Goal: Task Accomplishment & Management: Manage account settings

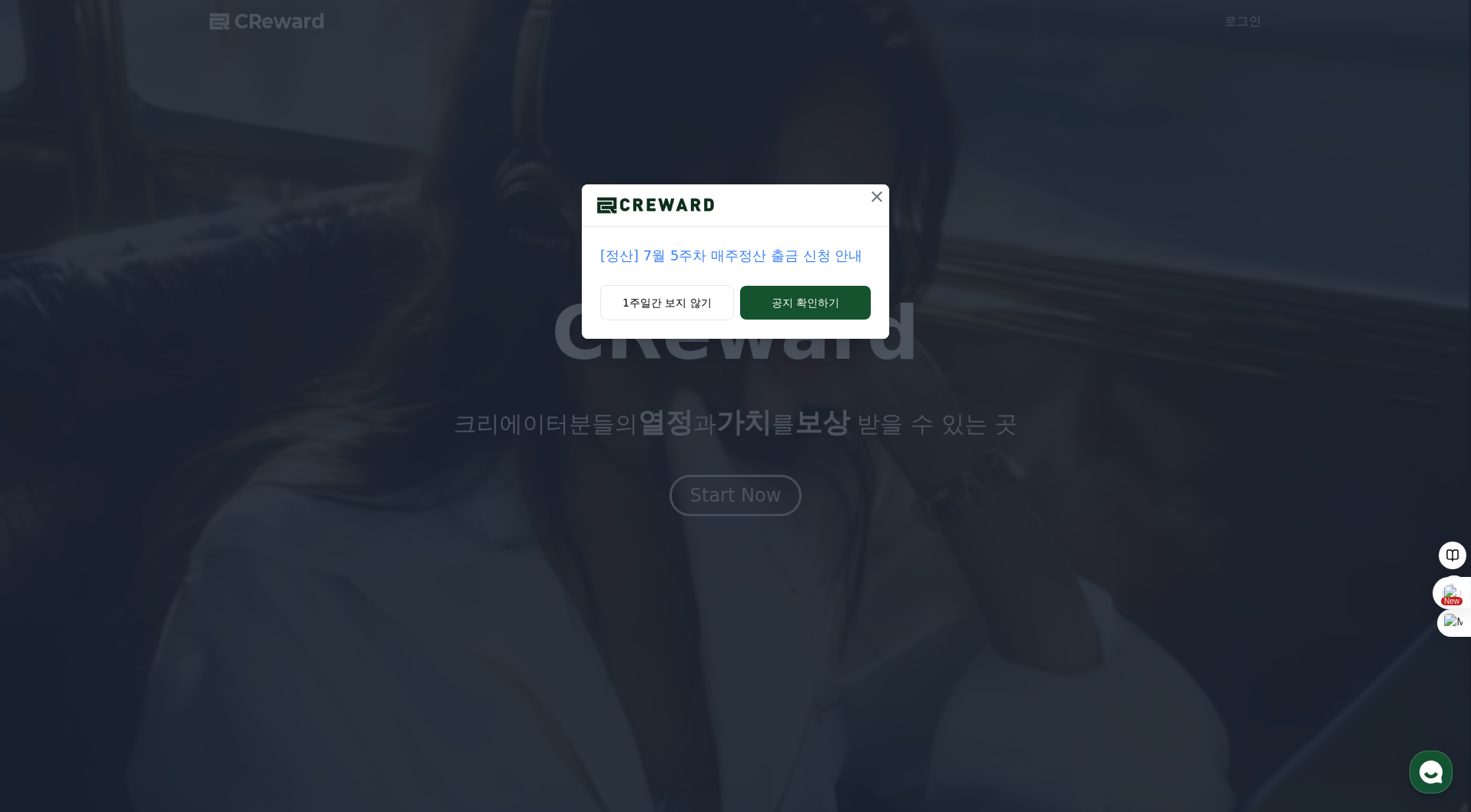
click at [877, 191] on icon at bounding box center [877, 197] width 18 height 18
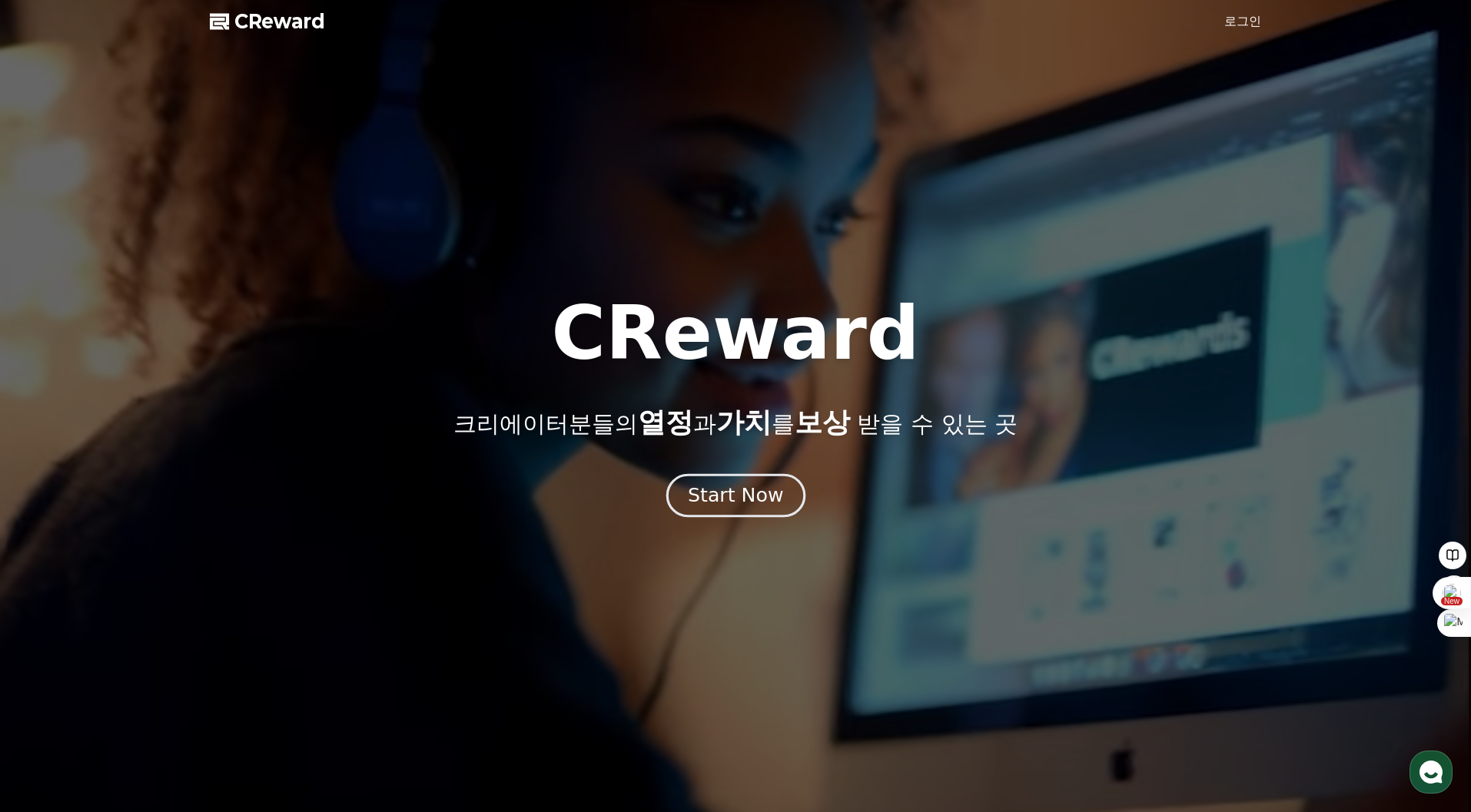
click at [730, 499] on div "Start Now" at bounding box center [736, 496] width 95 height 26
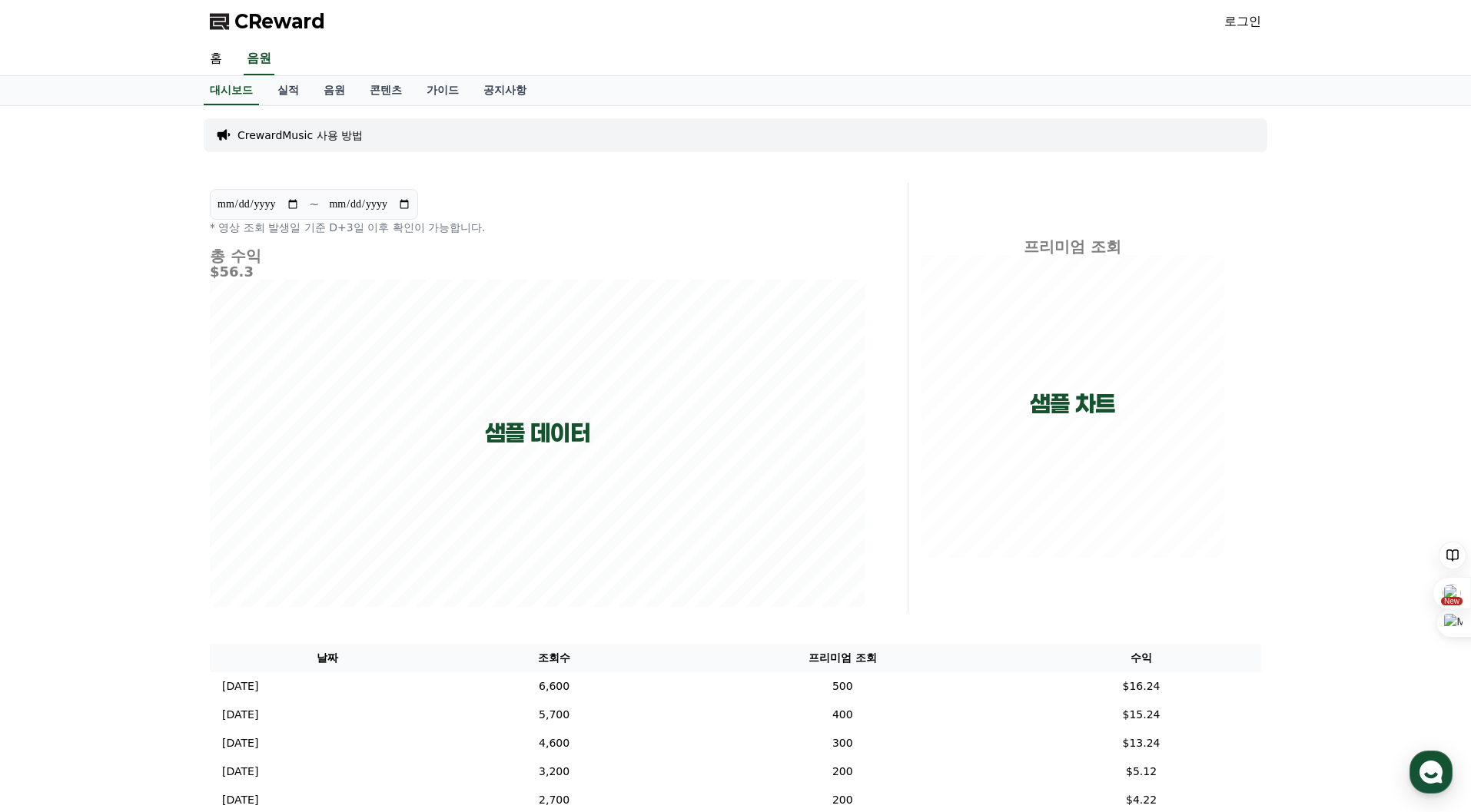
click at [1235, 23] on link "로그인" at bounding box center [1243, 21] width 37 height 18
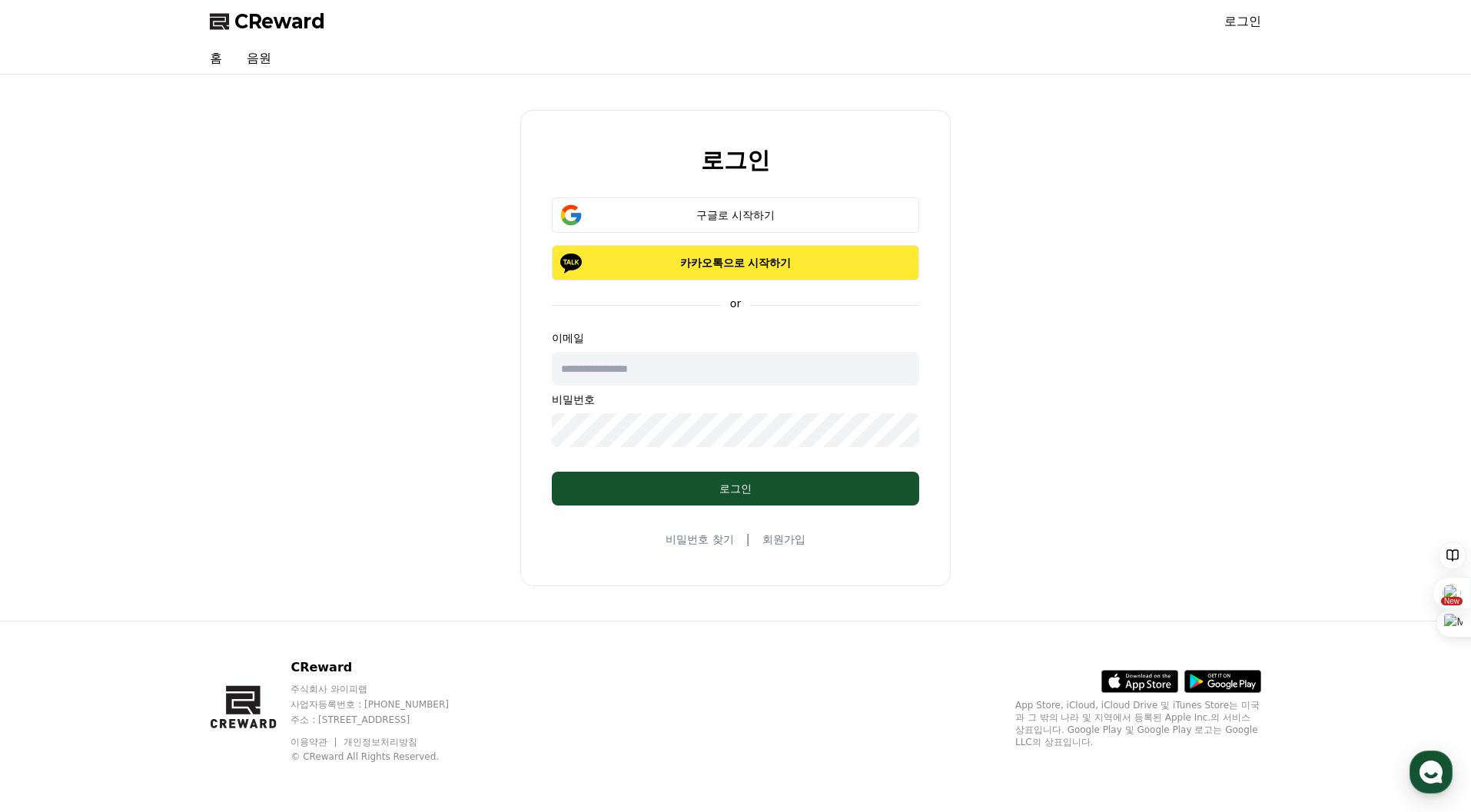
click at [693, 265] on p "카카오톡으로 시작하기" at bounding box center [736, 263] width 323 height 16
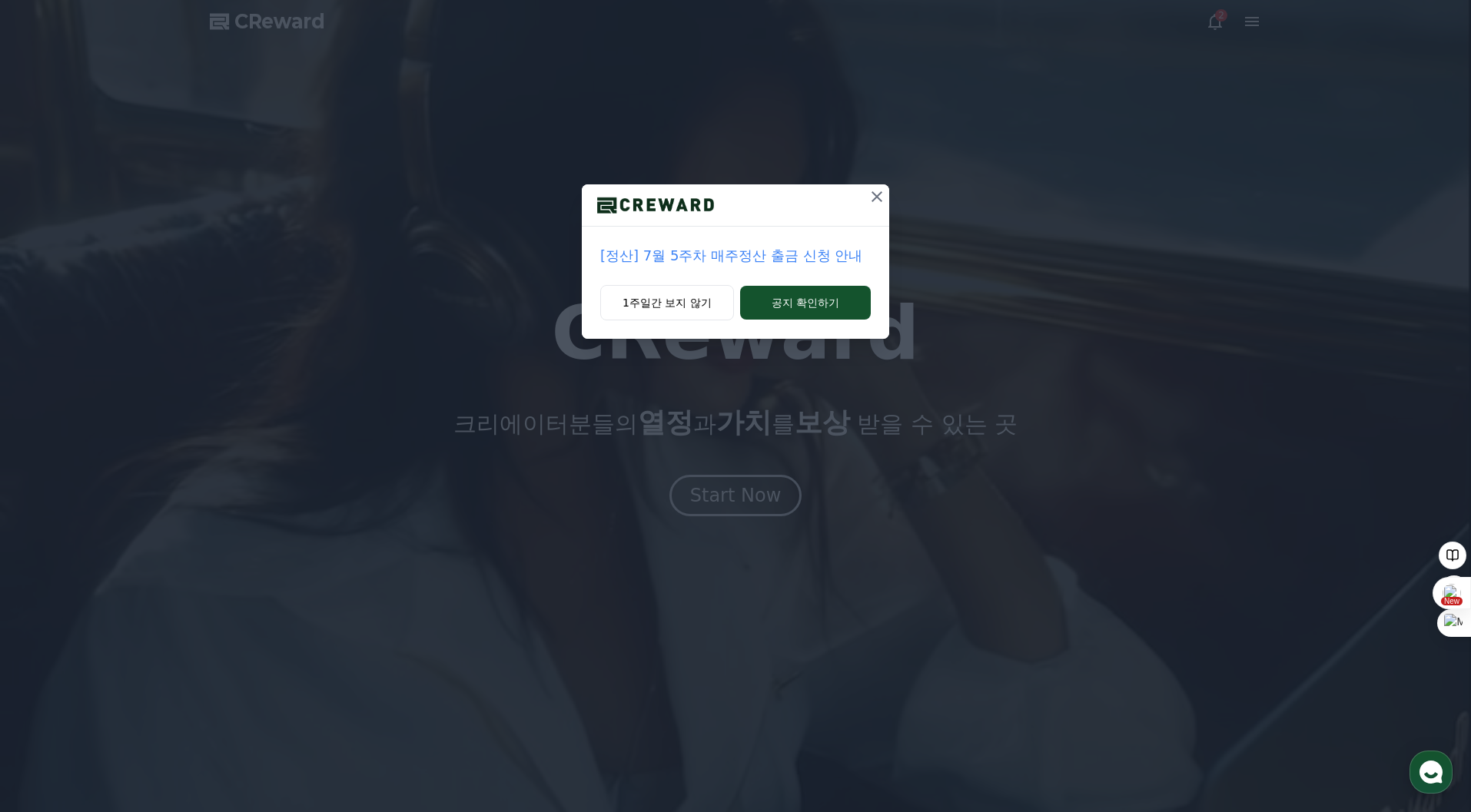
click at [878, 201] on icon at bounding box center [877, 197] width 18 height 18
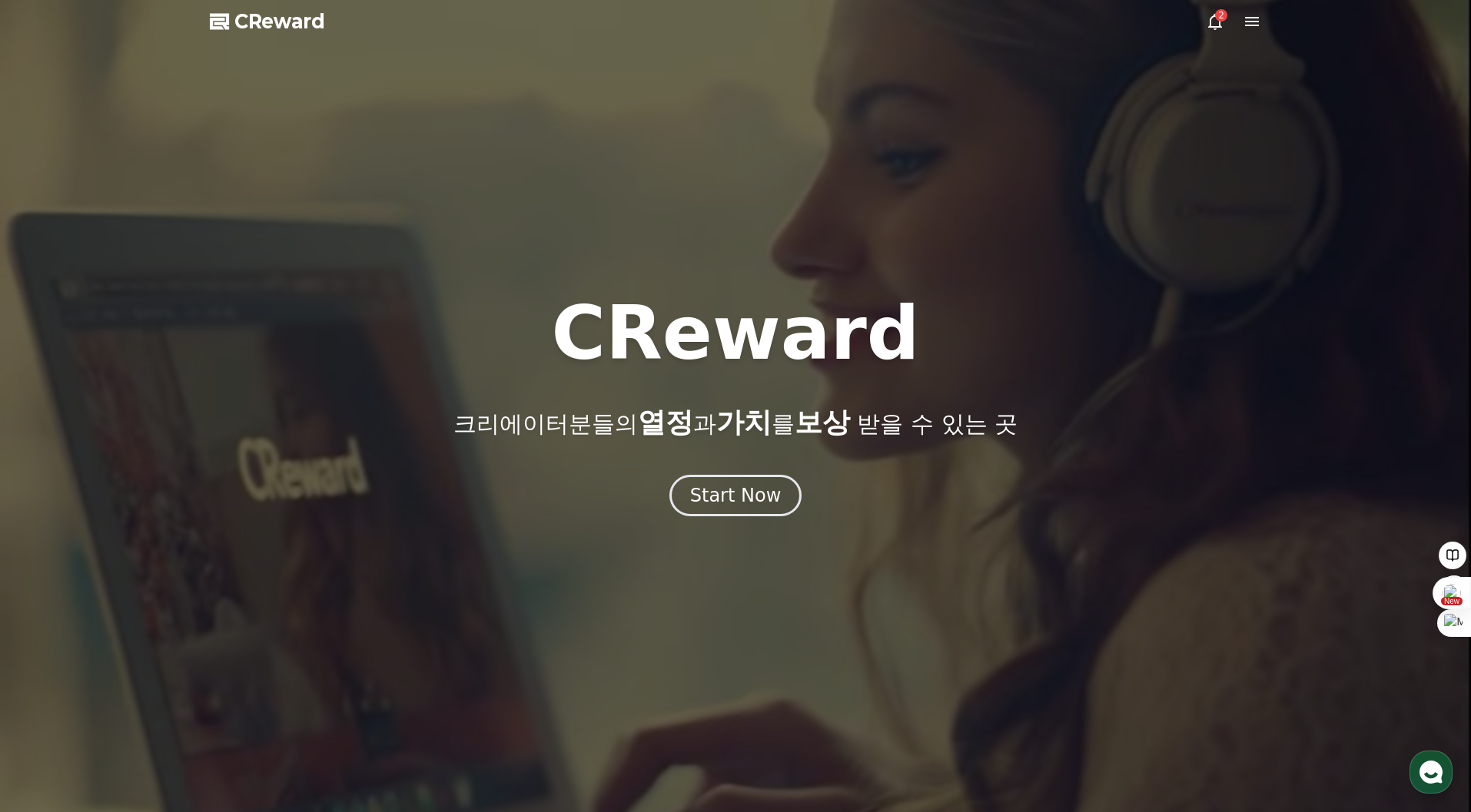
click at [1254, 20] on icon at bounding box center [1251, 21] width 14 height 9
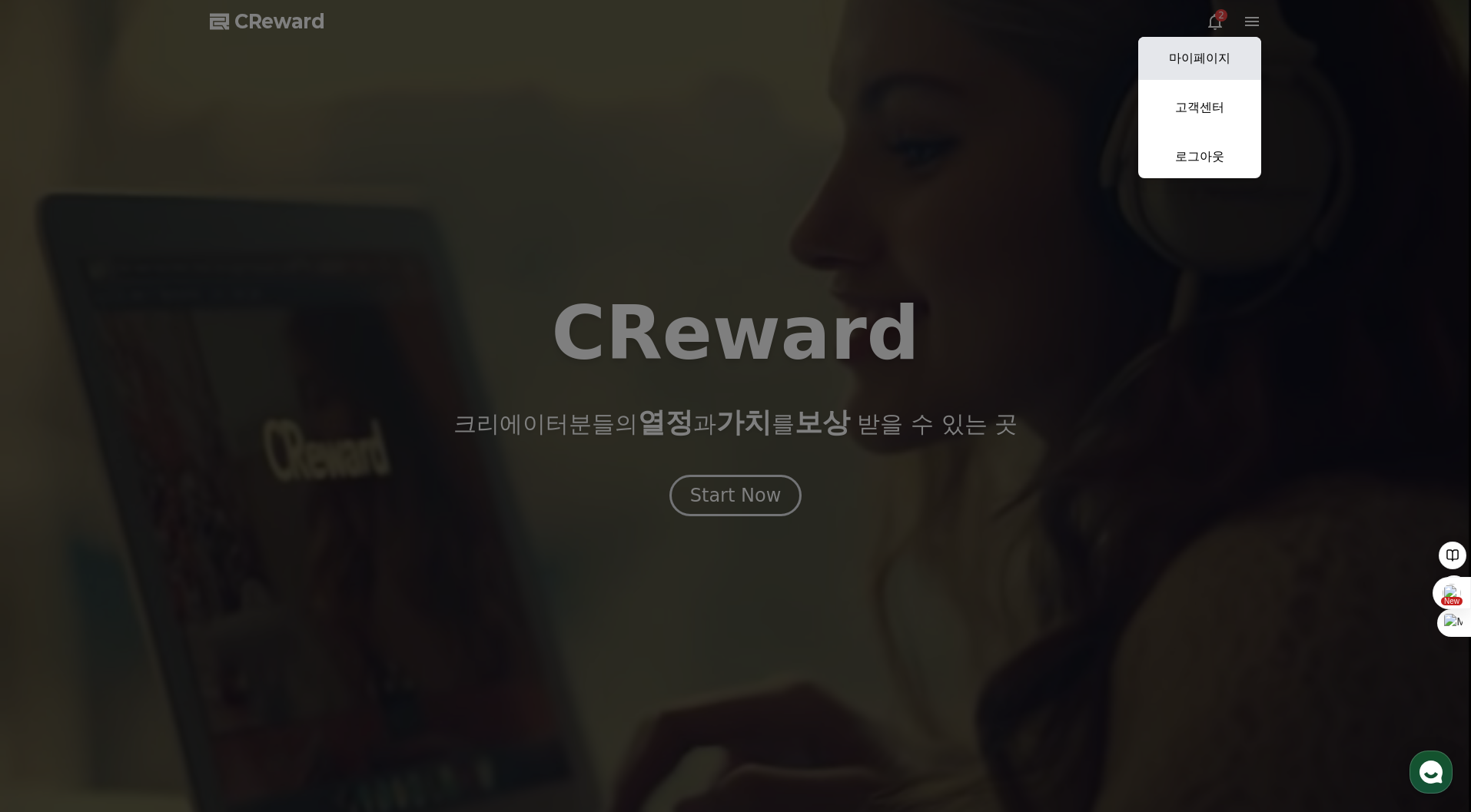
click at [1205, 64] on link "마이페이지" at bounding box center [1200, 58] width 123 height 43
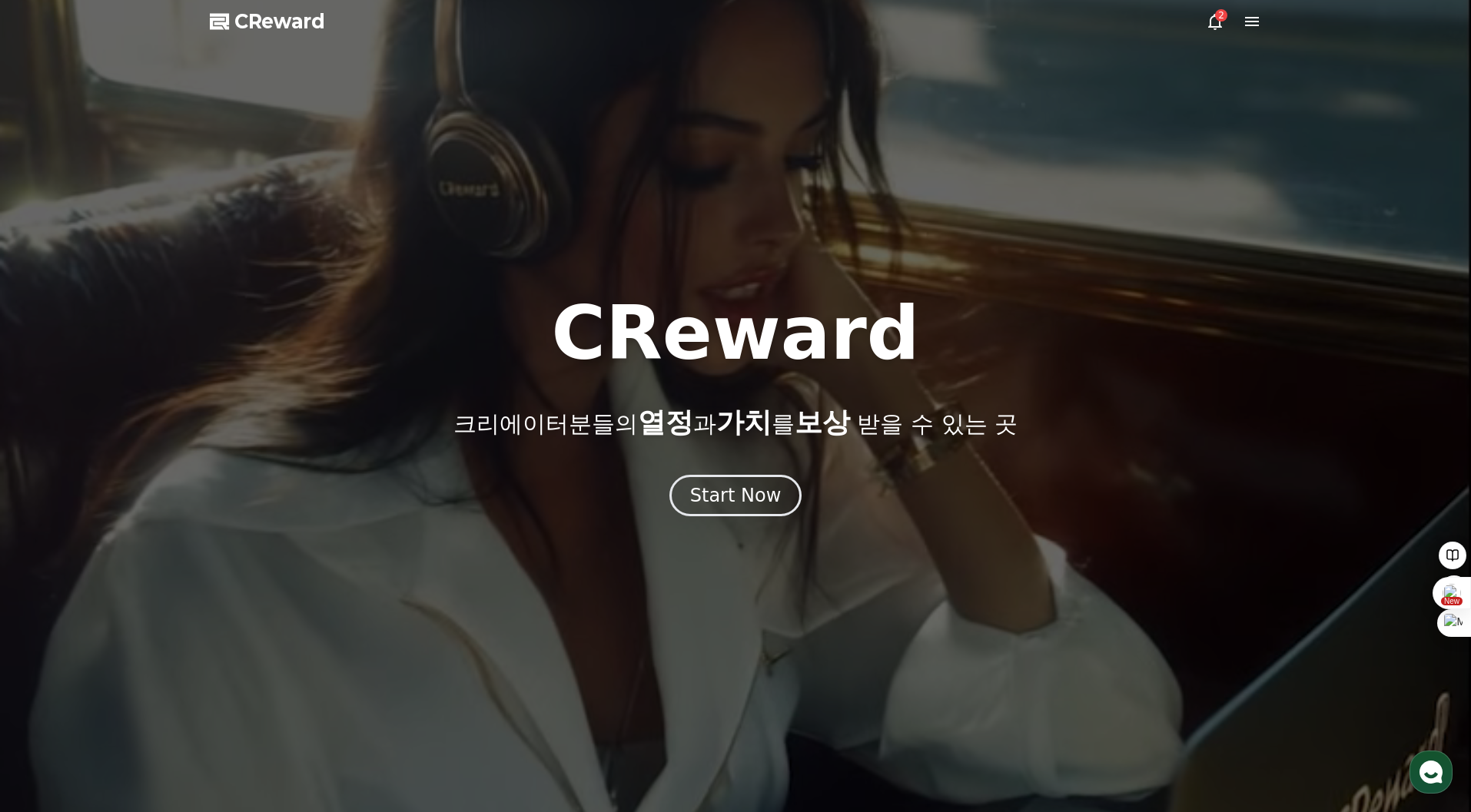
select select "**********"
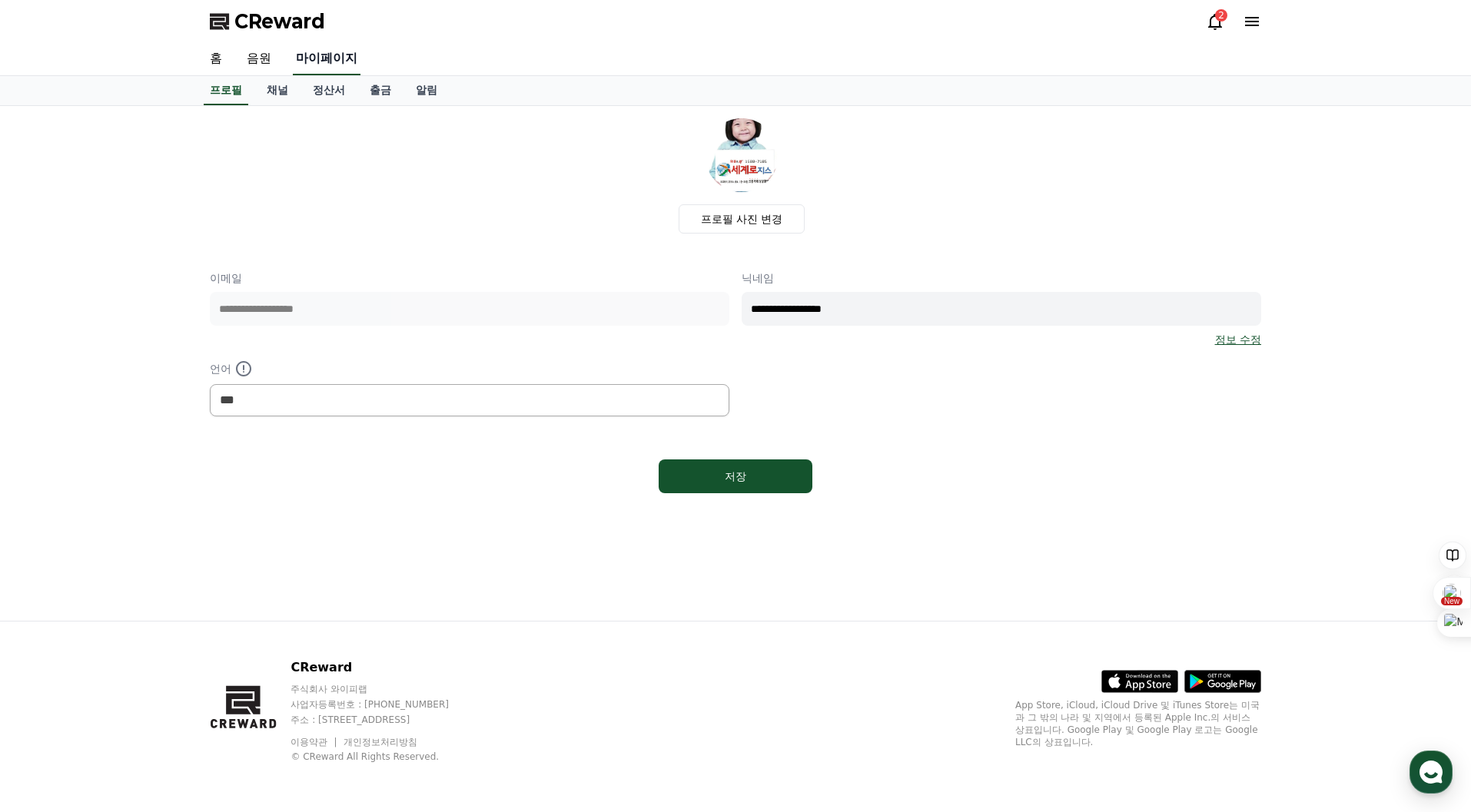
click at [334, 56] on link "마이페이지" at bounding box center [326, 59] width 67 height 32
click at [271, 94] on link "채널" at bounding box center [278, 90] width 46 height 30
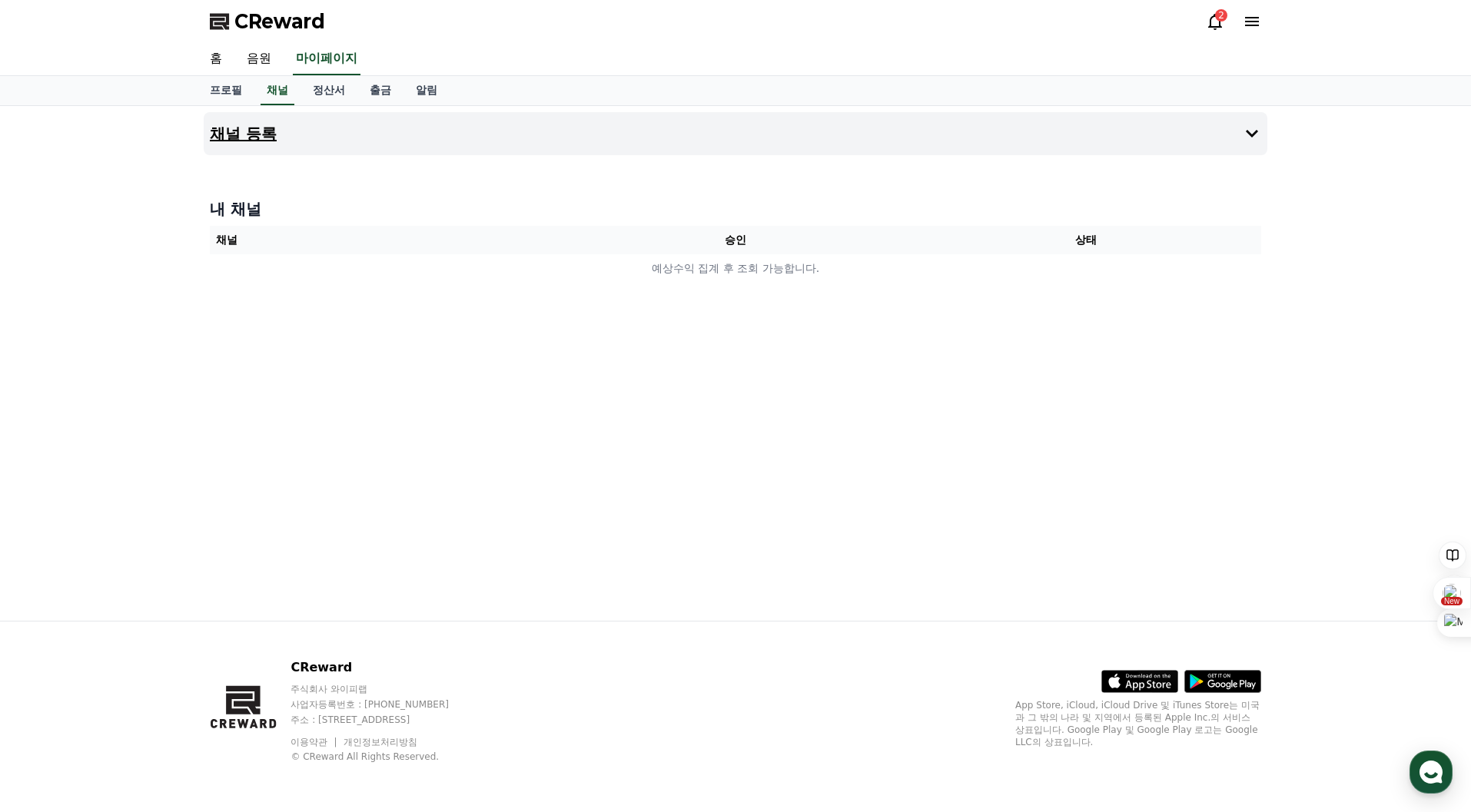
click at [244, 139] on h4 "채널 등록" at bounding box center [243, 134] width 66 height 17
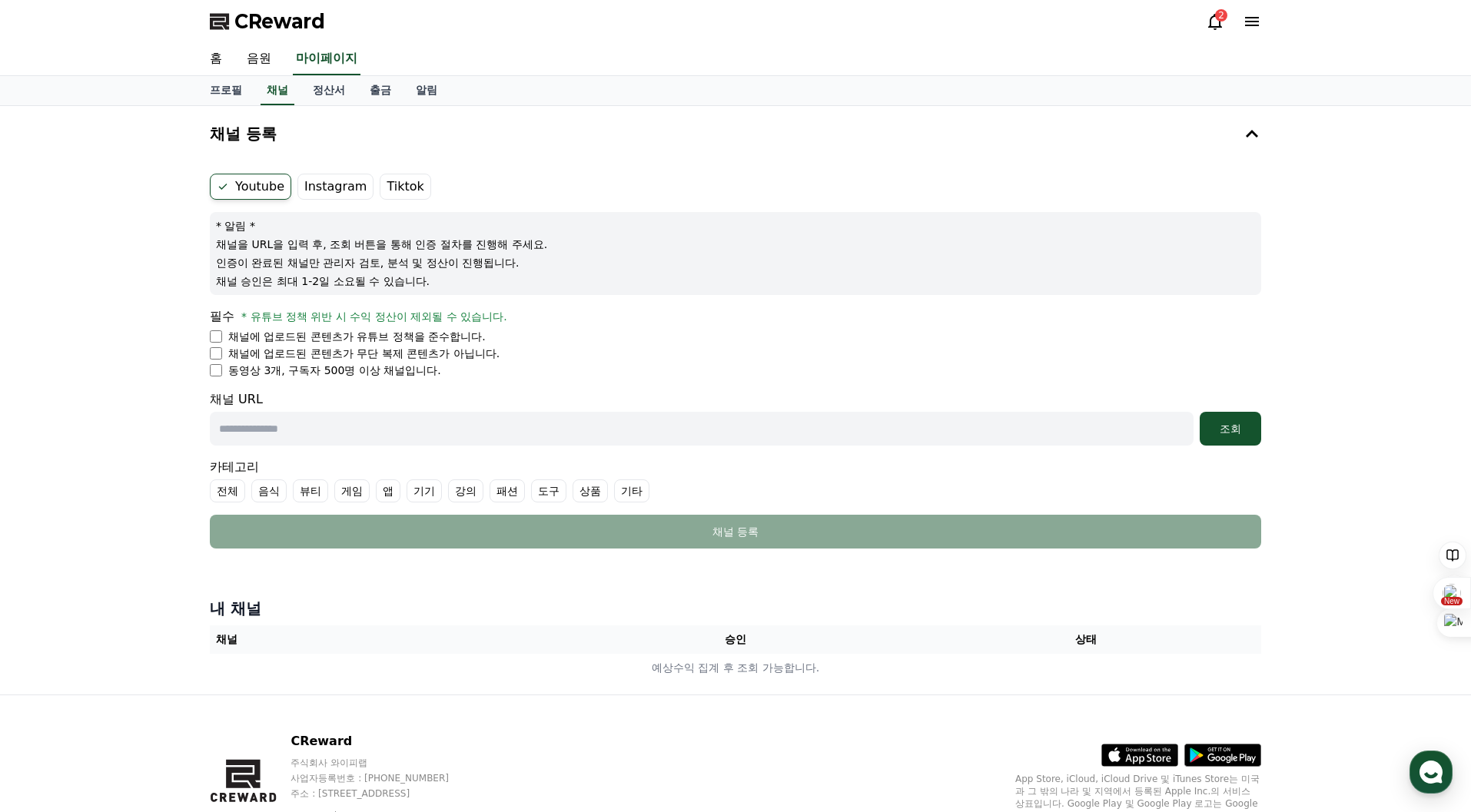
click at [259, 430] on input "text" at bounding box center [701, 428] width 984 height 34
click at [1087, 349] on li "채널에 업로드된 콘텐츠가 무단 복제 콘텐츠가 아닙니다." at bounding box center [736, 353] width 1052 height 16
click at [1135, 369] on li "동영상 3개, 구독자 500명 이상 채널입니다." at bounding box center [736, 370] width 1052 height 16
click at [219, 59] on link "홈" at bounding box center [216, 59] width 37 height 32
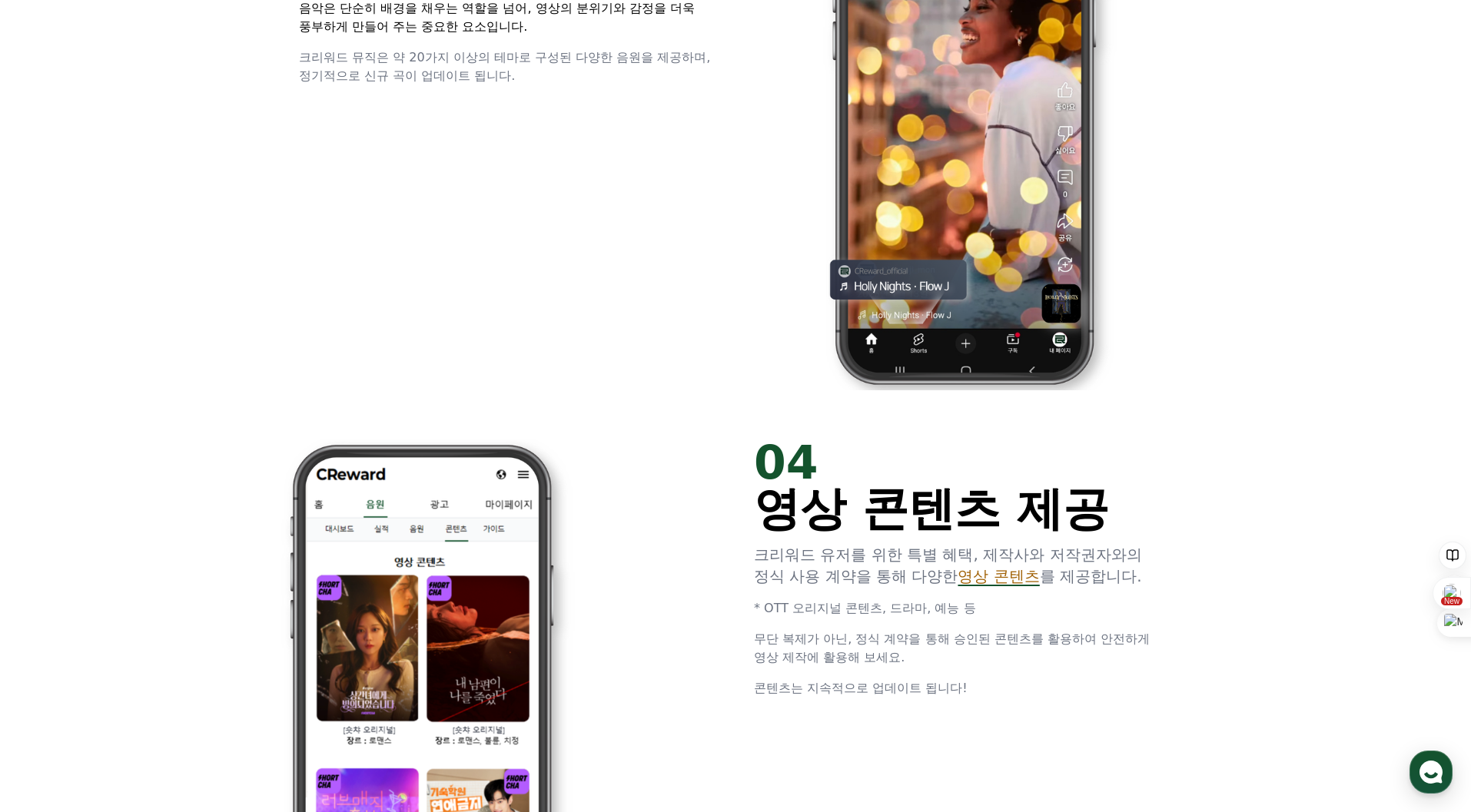
scroll to position [2844, 0]
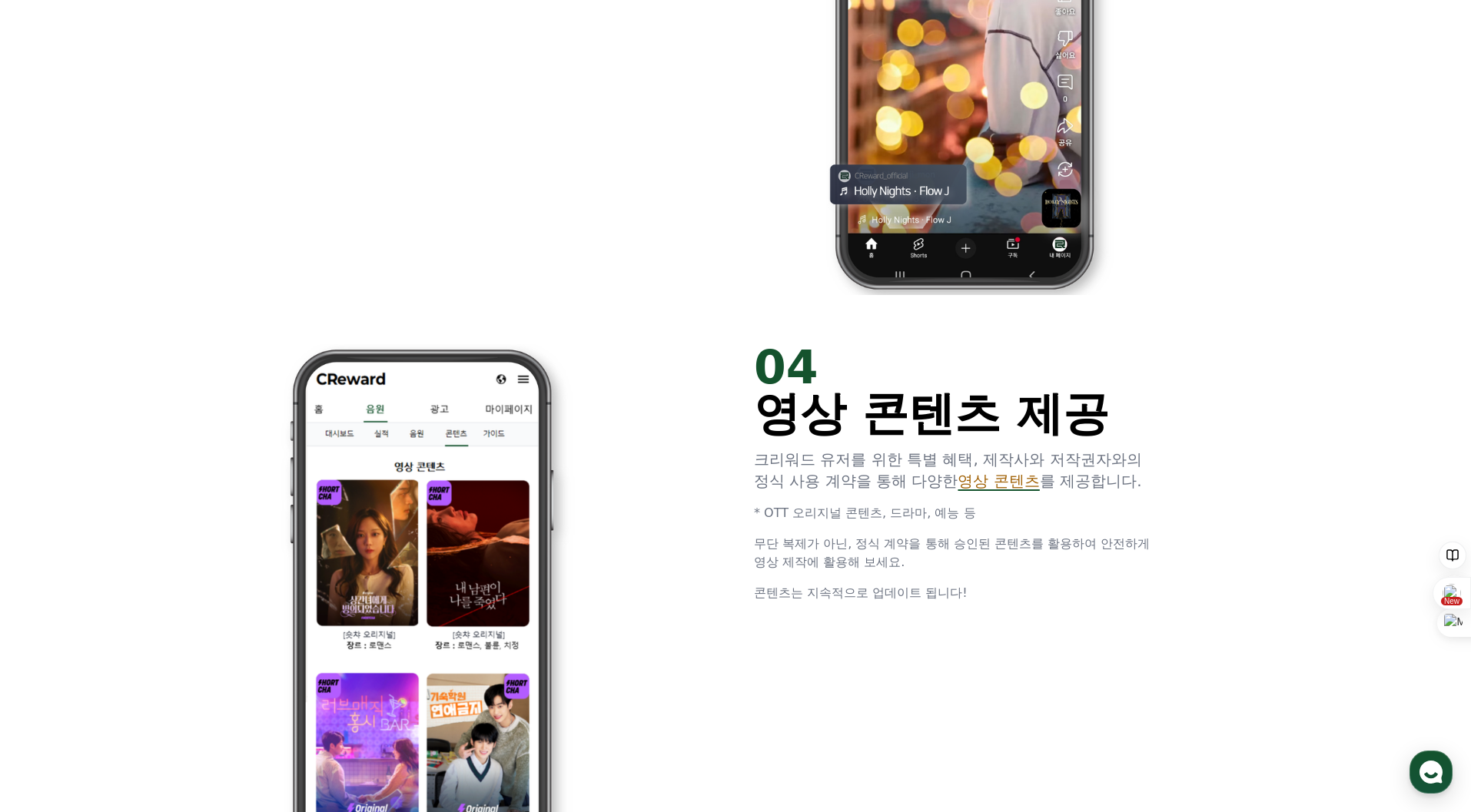
click at [802, 407] on span "영상 콘텐츠 제공" at bounding box center [931, 413] width 355 height 54
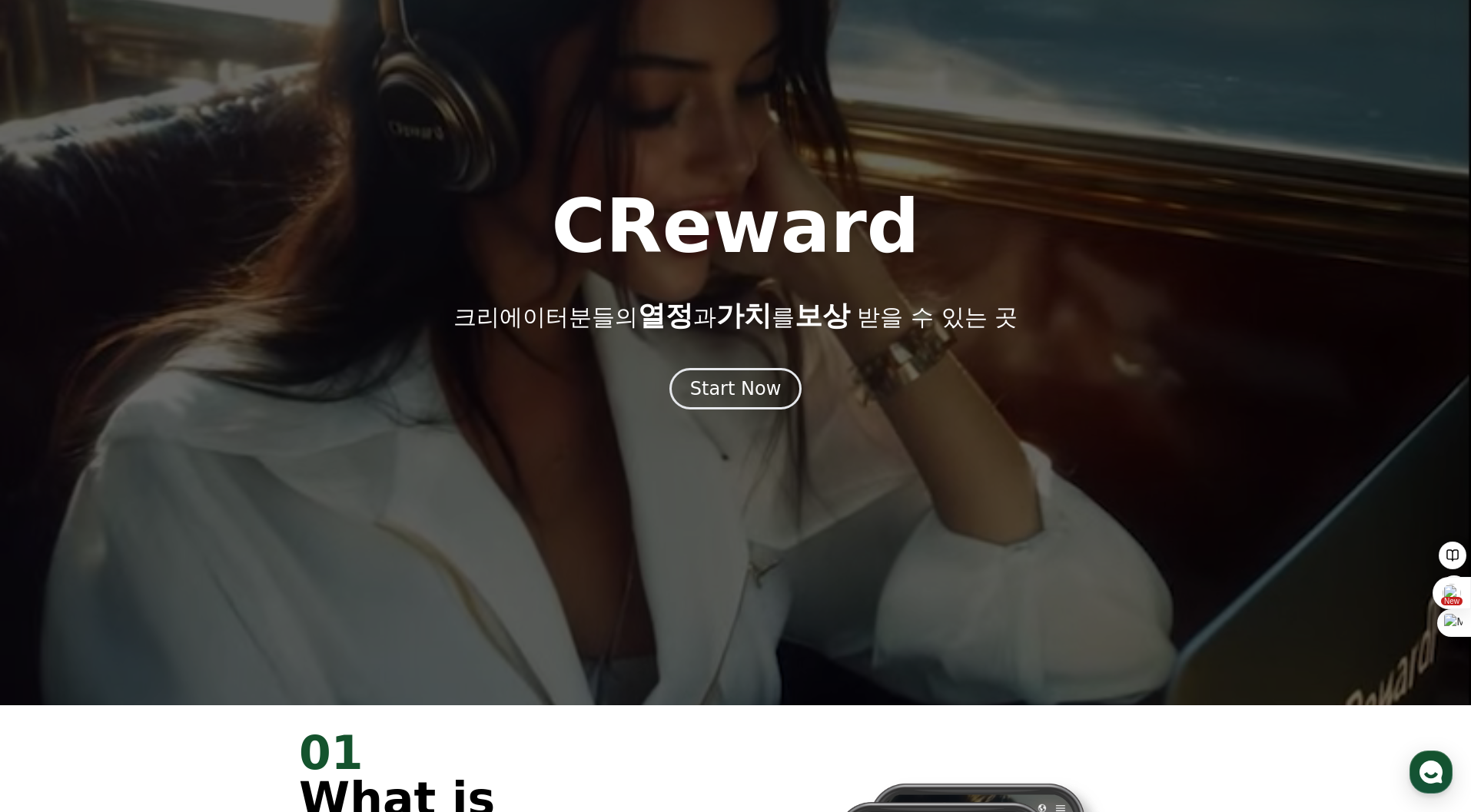
scroll to position [0, 0]
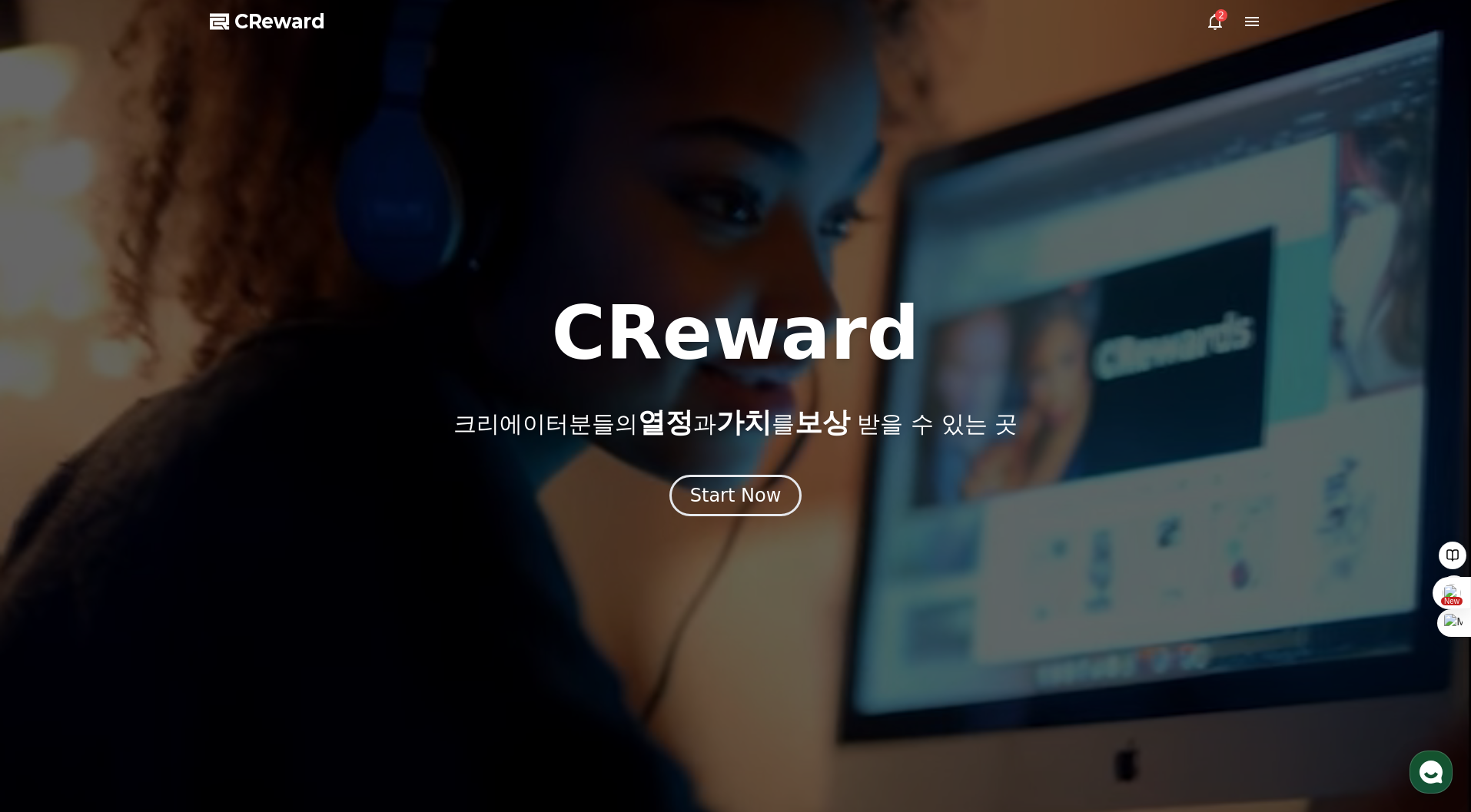
click at [278, 30] on span "CReward" at bounding box center [280, 21] width 90 height 25
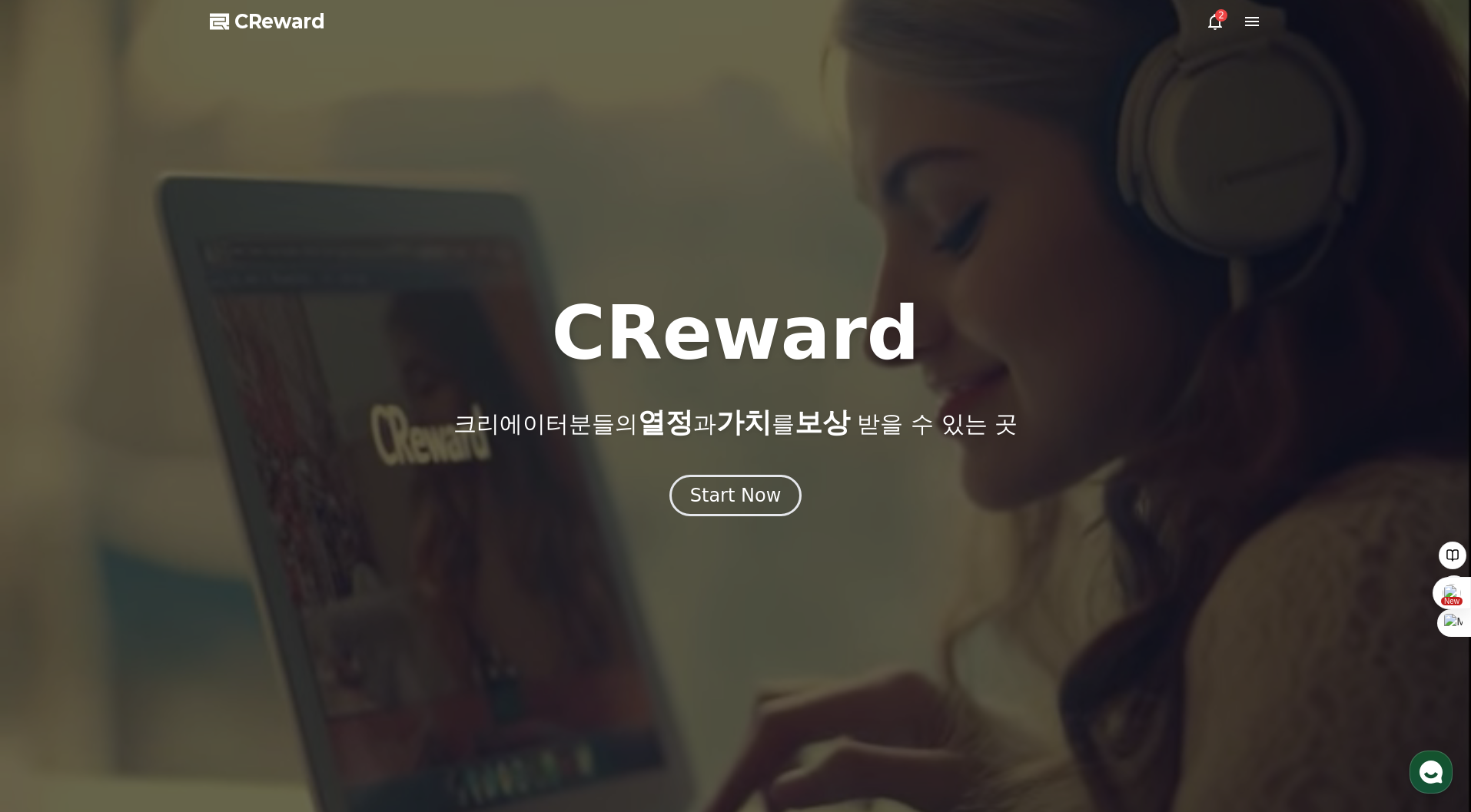
click at [1216, 29] on icon at bounding box center [1214, 21] width 14 height 16
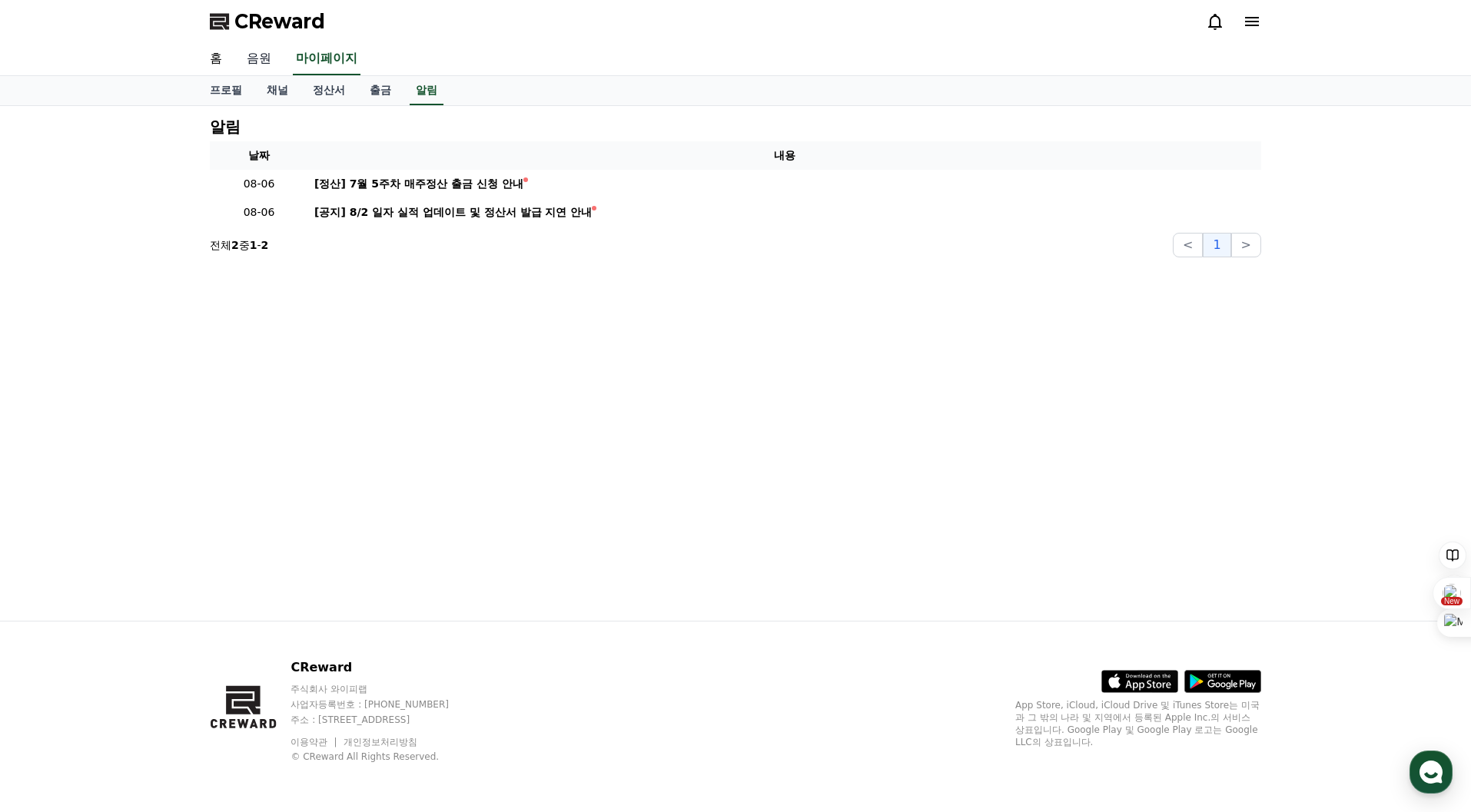
click at [257, 58] on link "음원" at bounding box center [258, 59] width 49 height 32
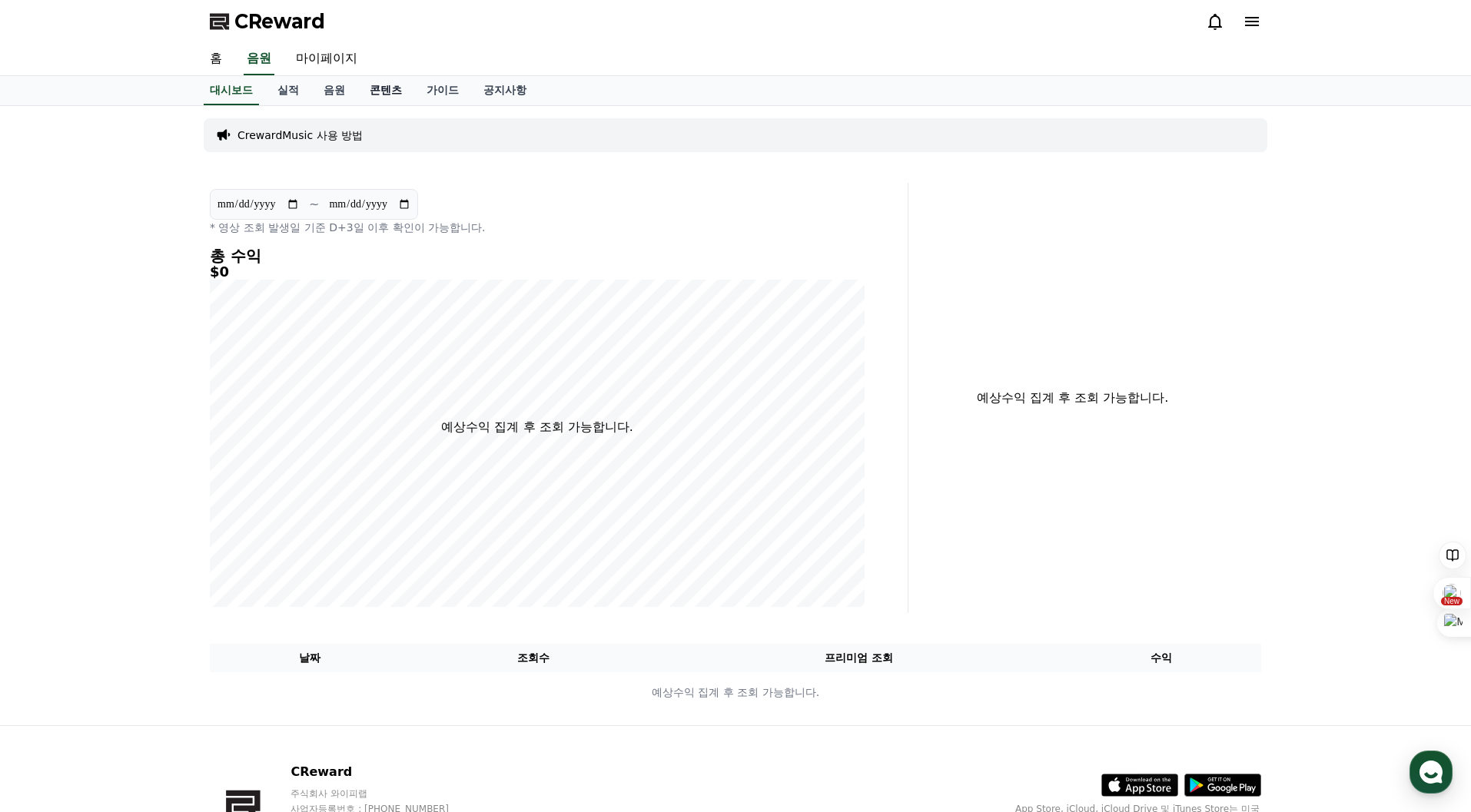
click at [381, 90] on link "콘텐츠" at bounding box center [386, 90] width 57 height 30
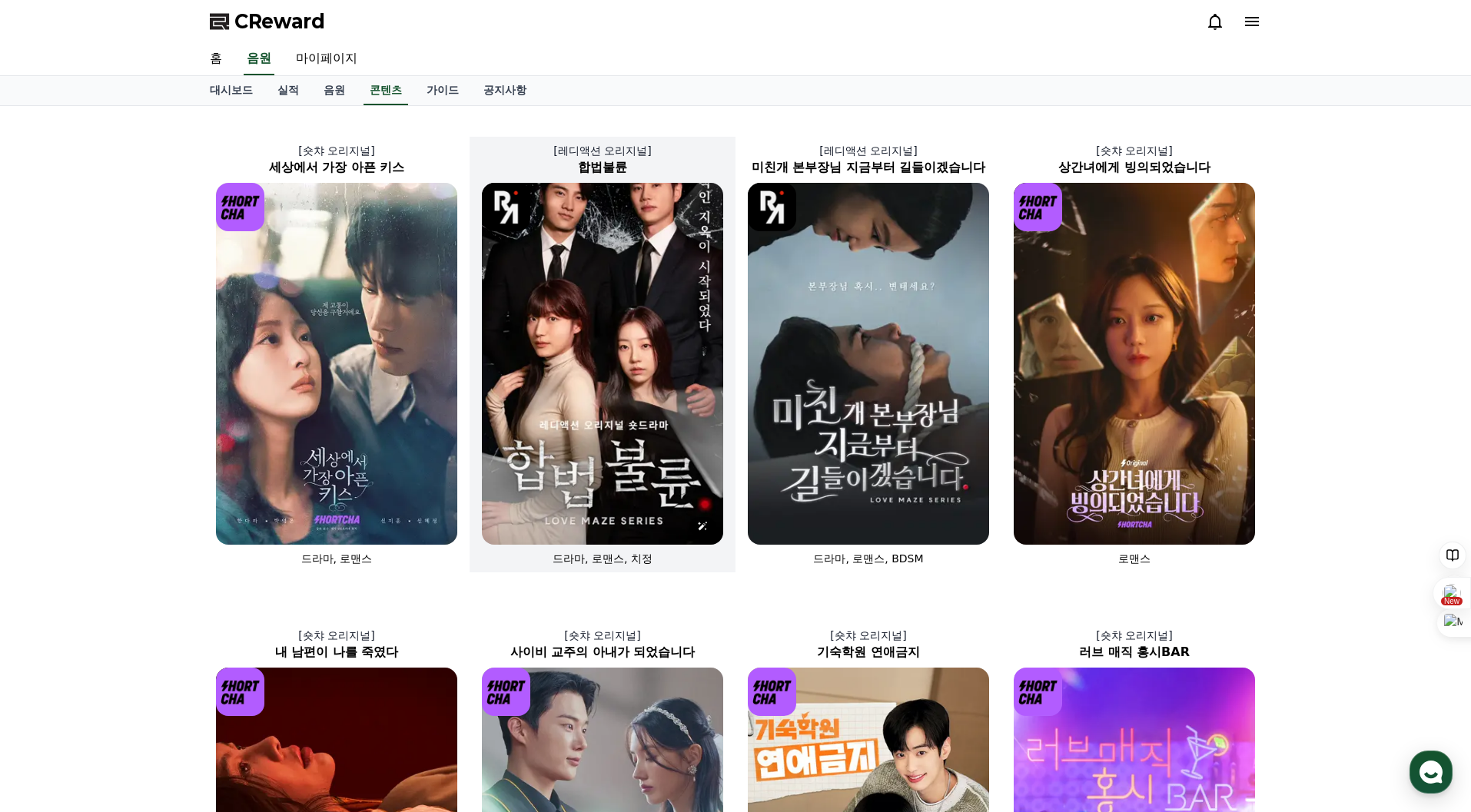
click at [573, 375] on img at bounding box center [603, 364] width 242 height 362
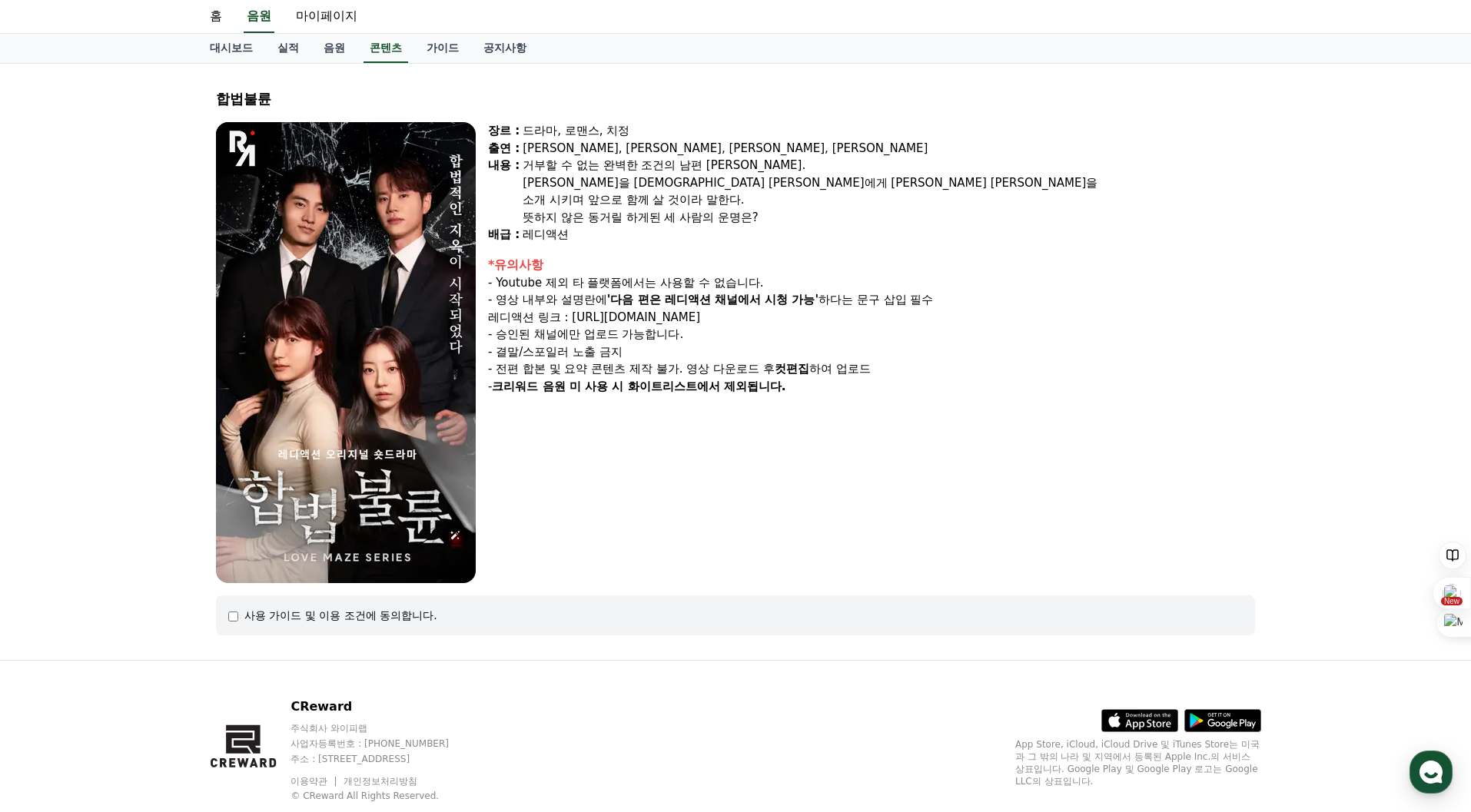
scroll to position [81, 0]
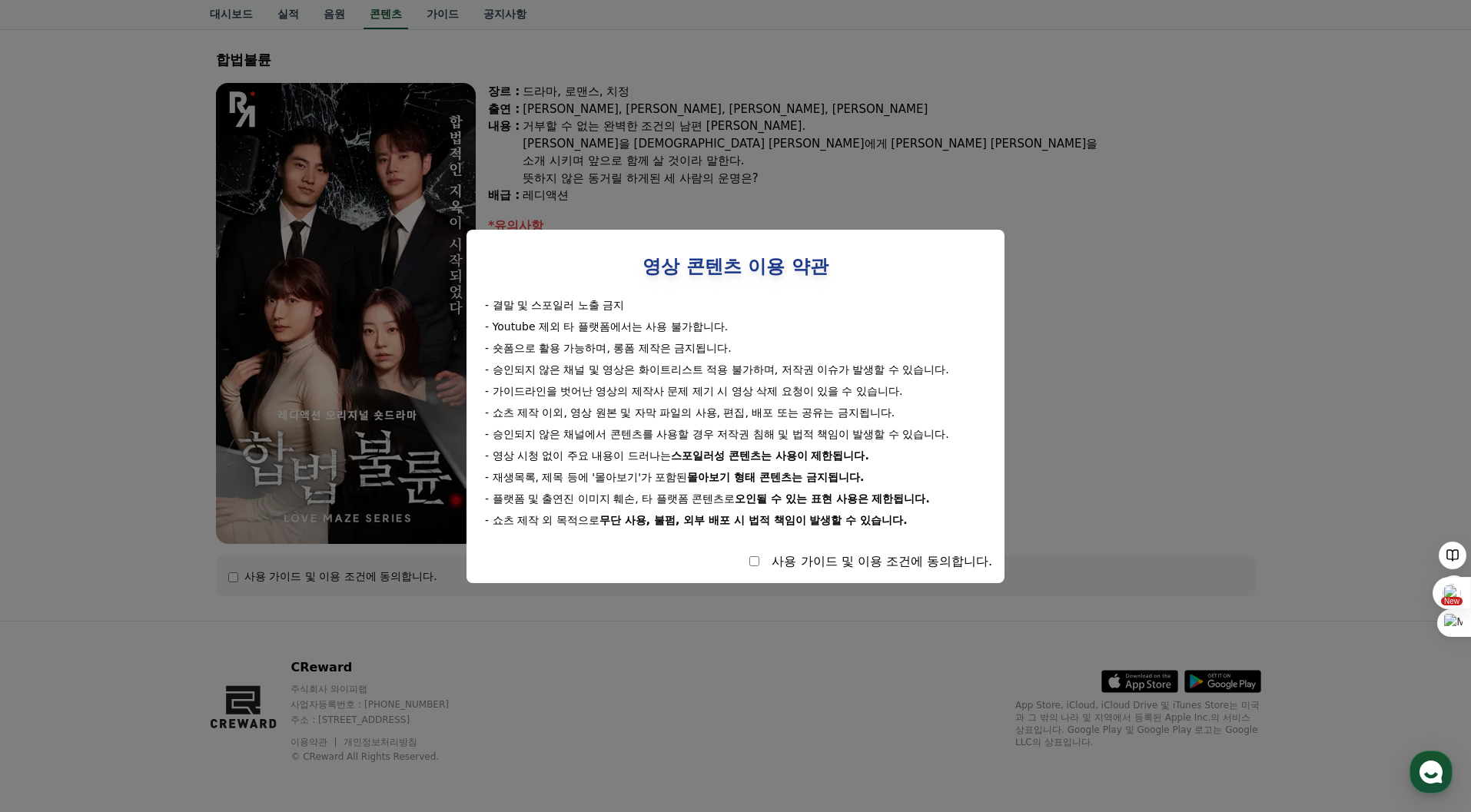
select select
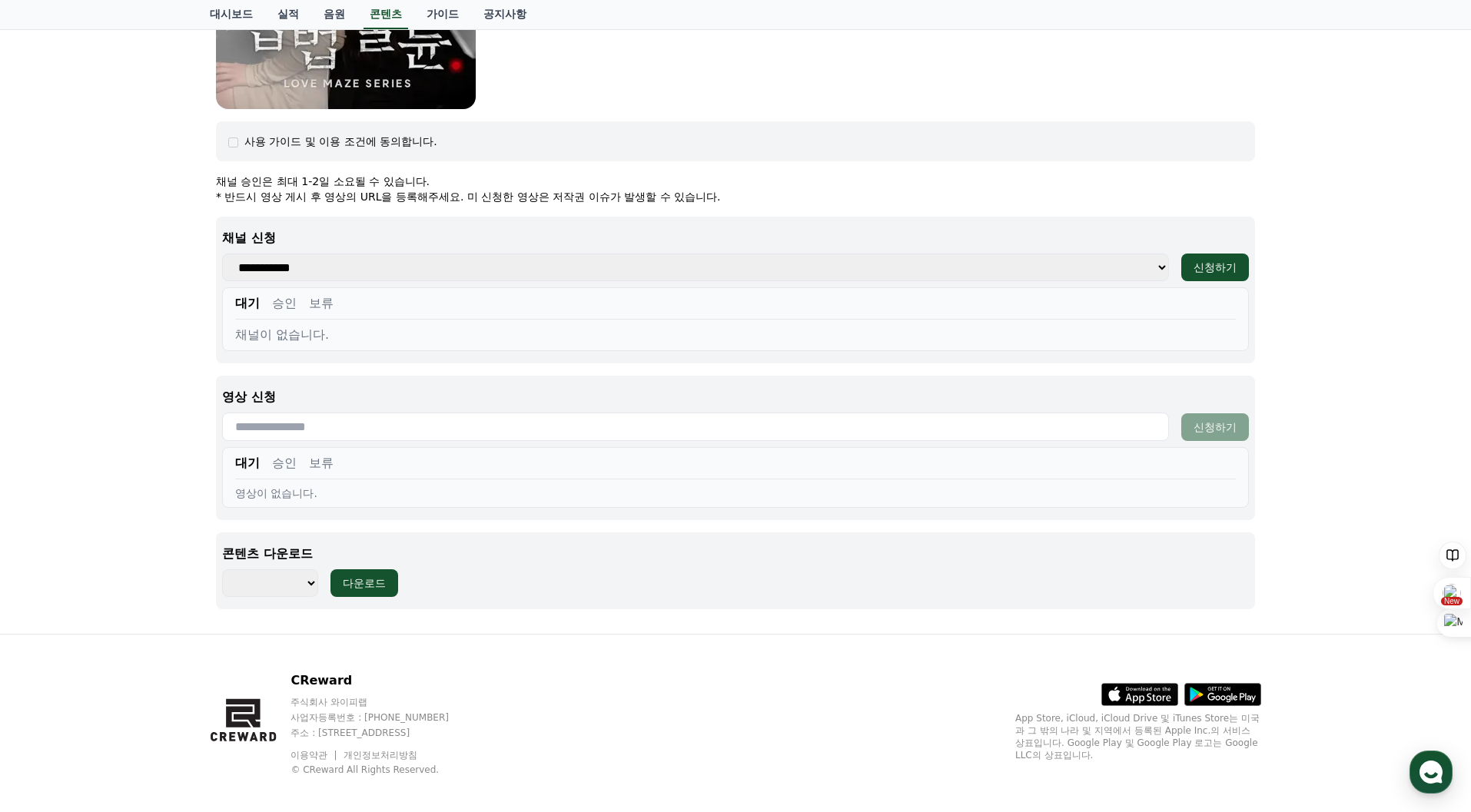
scroll to position [530, 0]
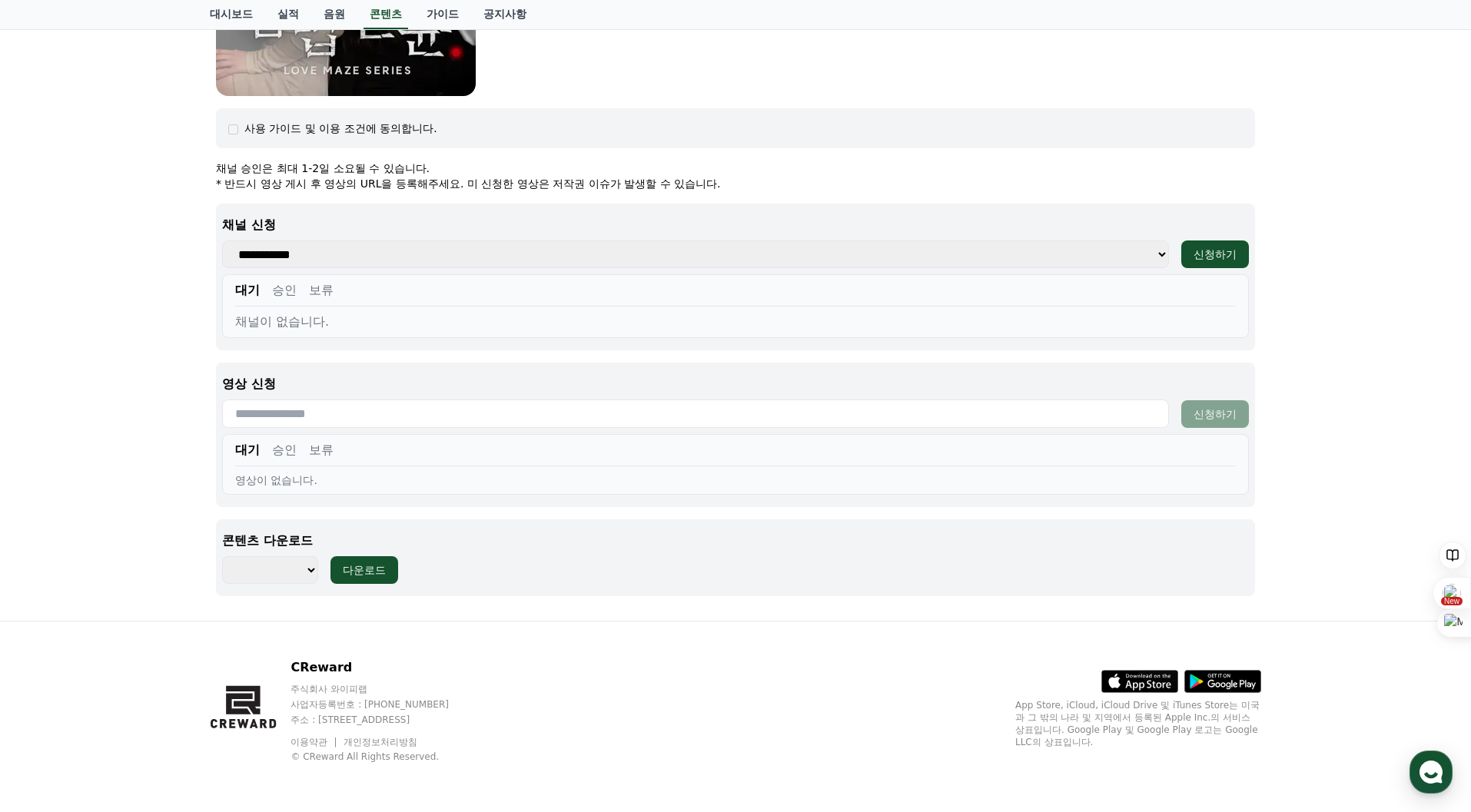
click at [311, 576] on select "******** ******** ******** ******** ******** ******** ******** ******** *******…" at bounding box center [270, 570] width 96 height 28
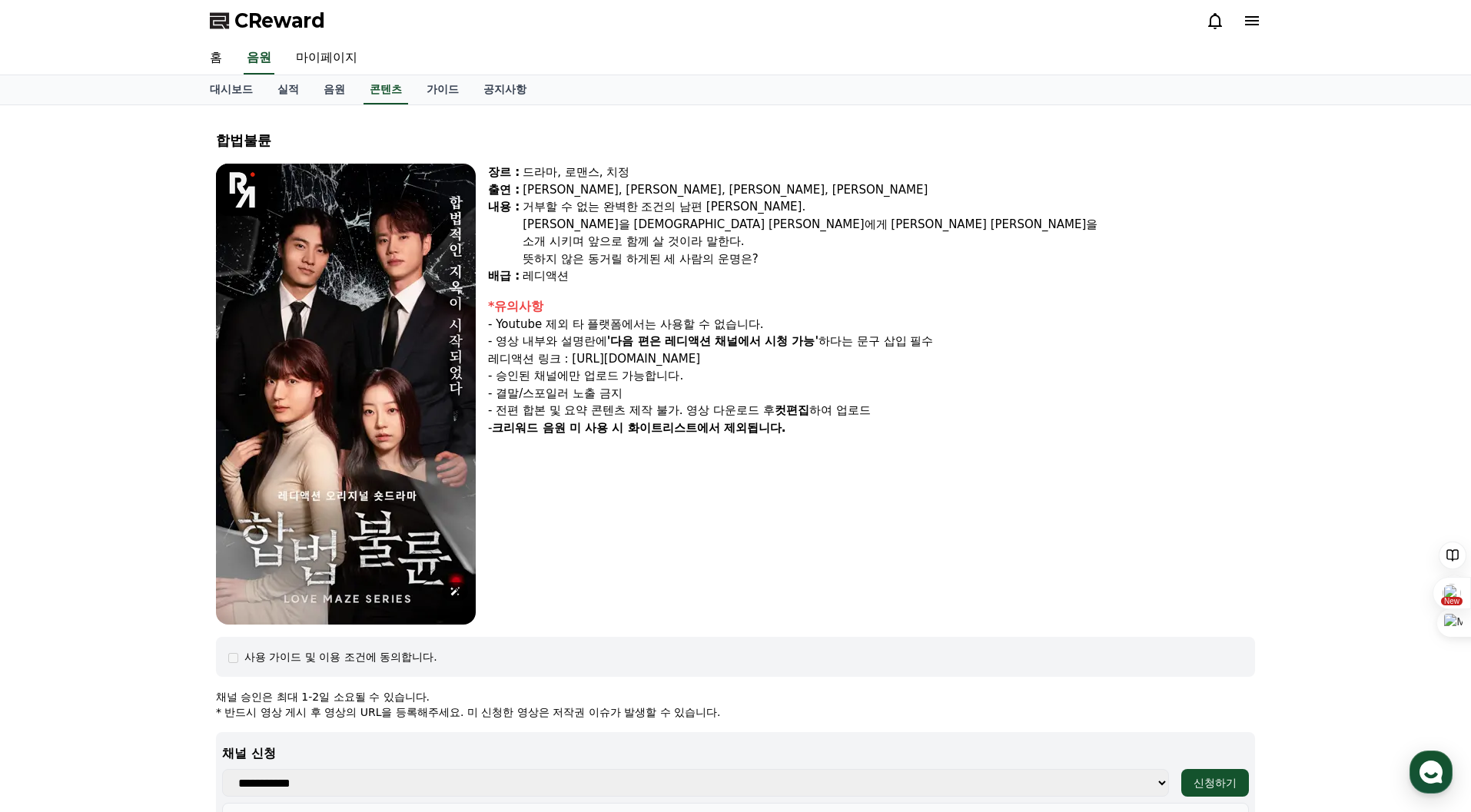
scroll to position [0, 0]
click at [379, 95] on link "콘텐츠" at bounding box center [386, 90] width 44 height 30
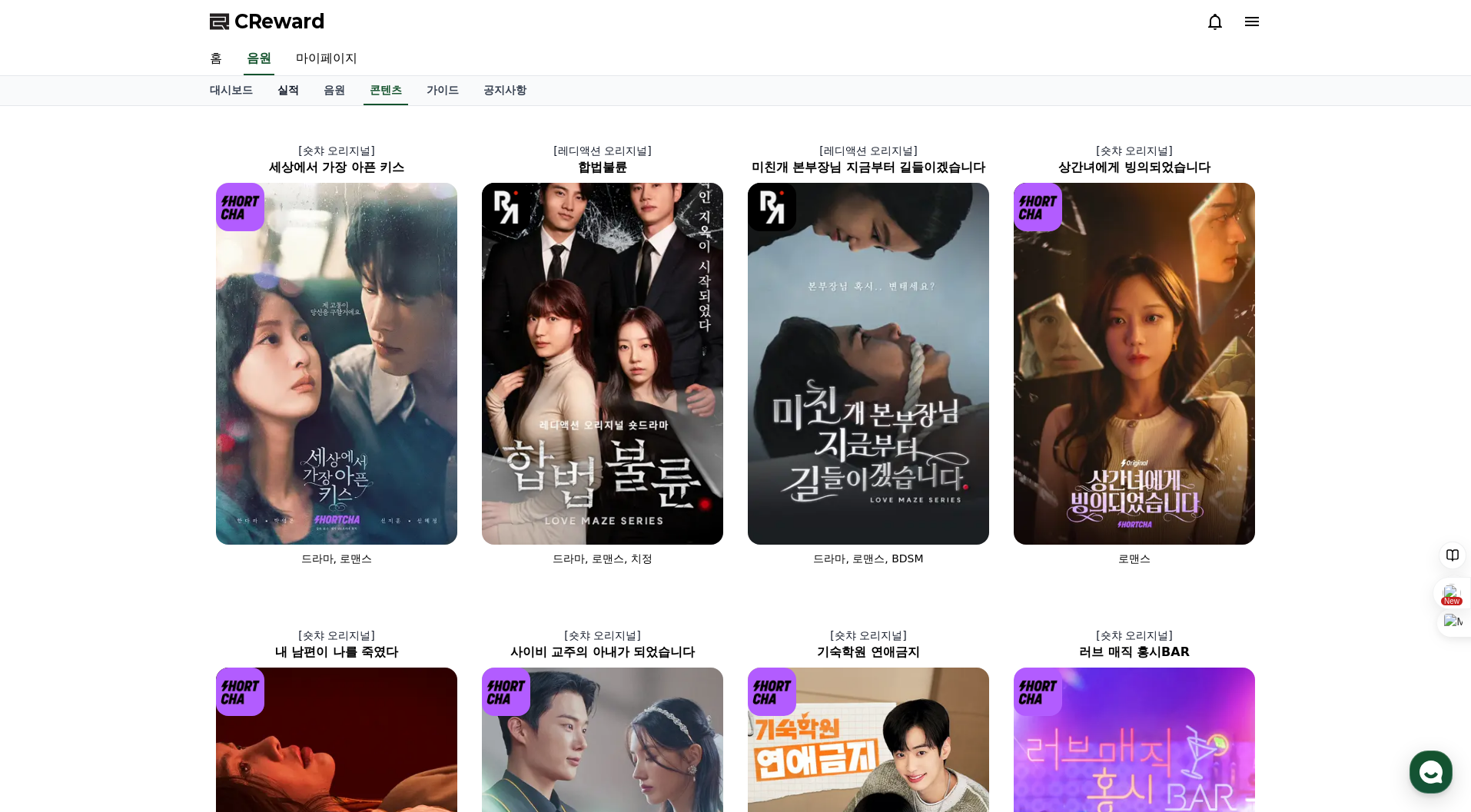
click at [289, 90] on link "실적" at bounding box center [288, 90] width 46 height 30
click at [237, 94] on link "대시보드" at bounding box center [231, 90] width 67 height 30
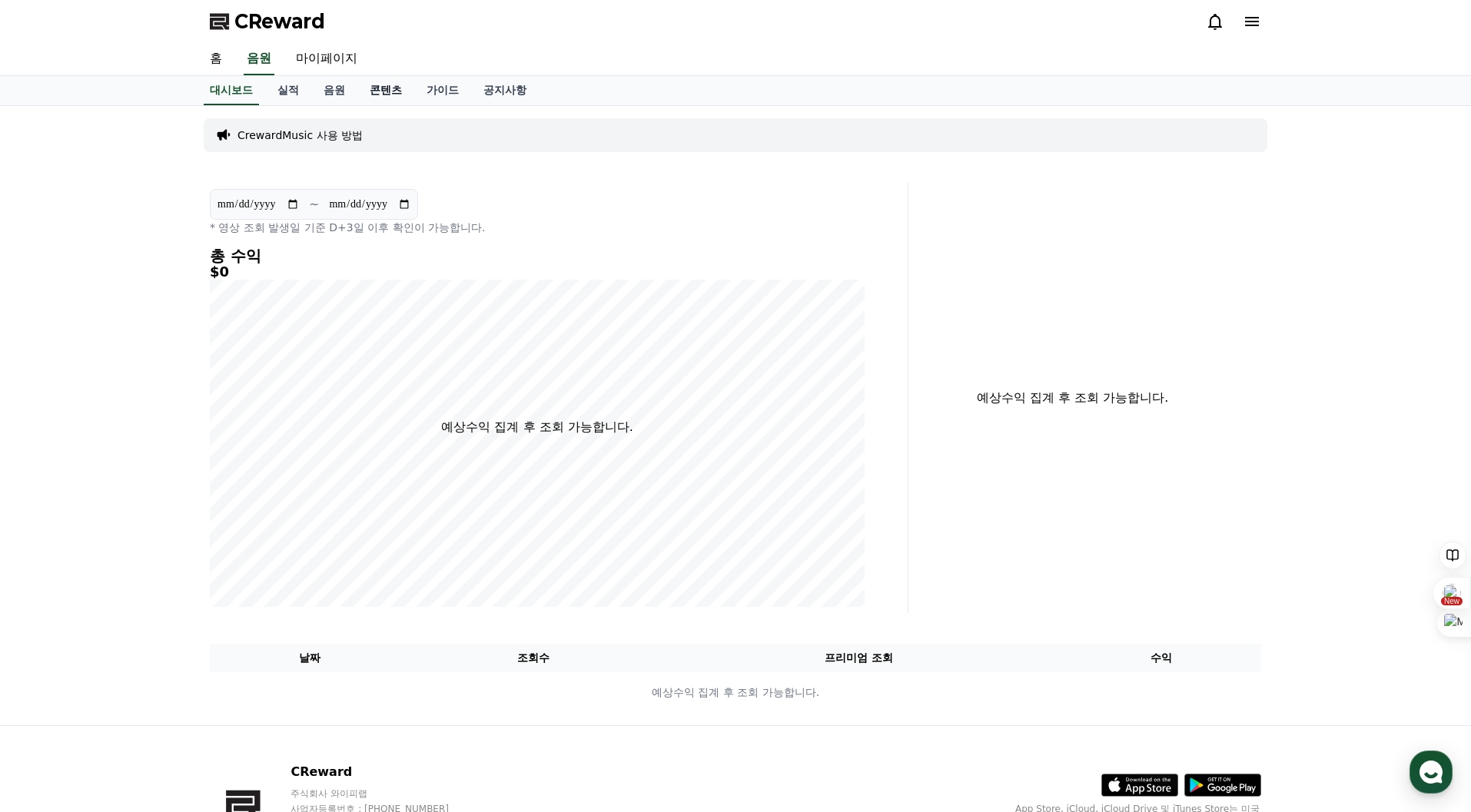
click at [384, 96] on link "콘텐츠" at bounding box center [386, 90] width 57 height 30
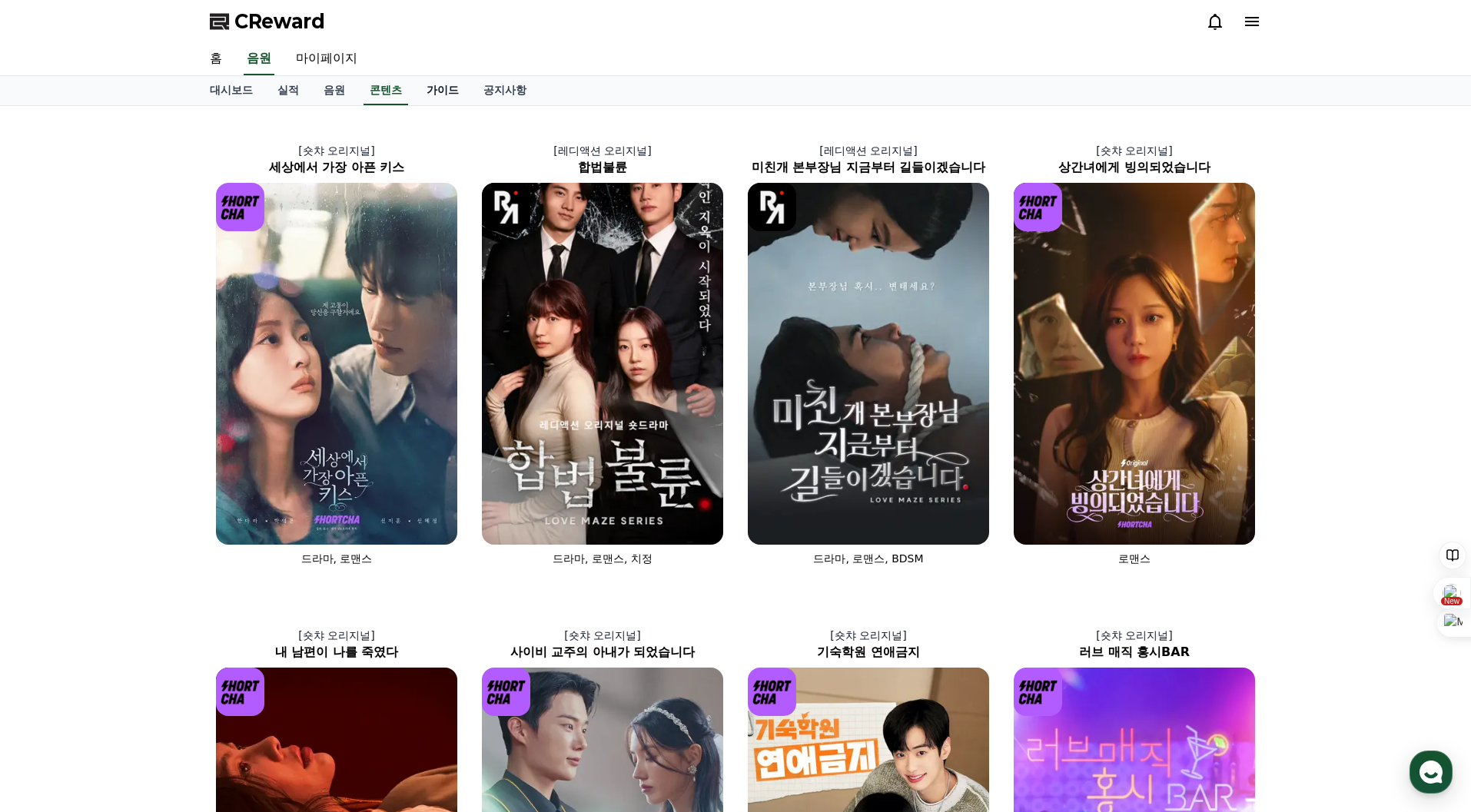
click at [444, 94] on link "가이드" at bounding box center [443, 90] width 57 height 30
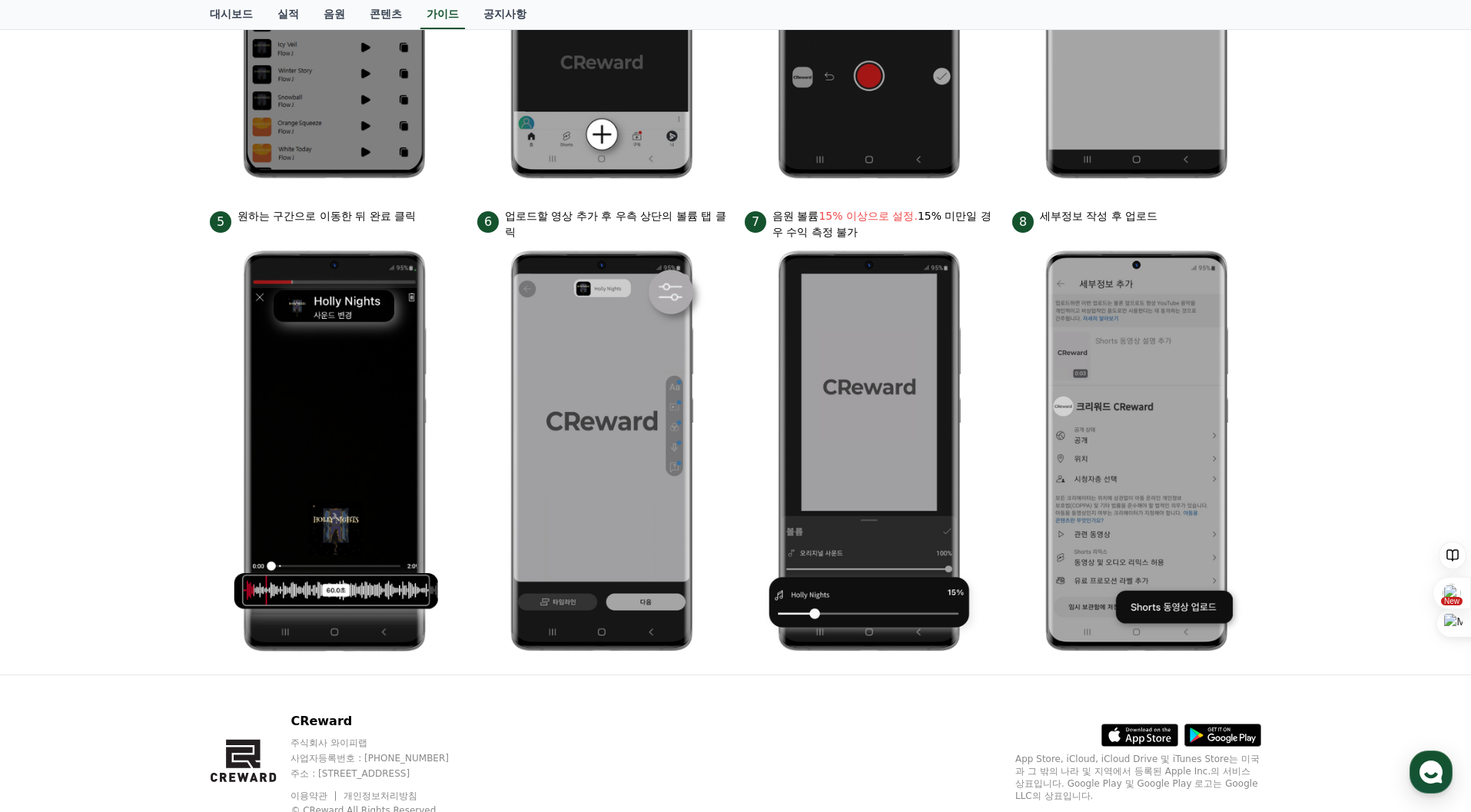
scroll to position [531, 0]
